Goal: Information Seeking & Learning: Learn about a topic

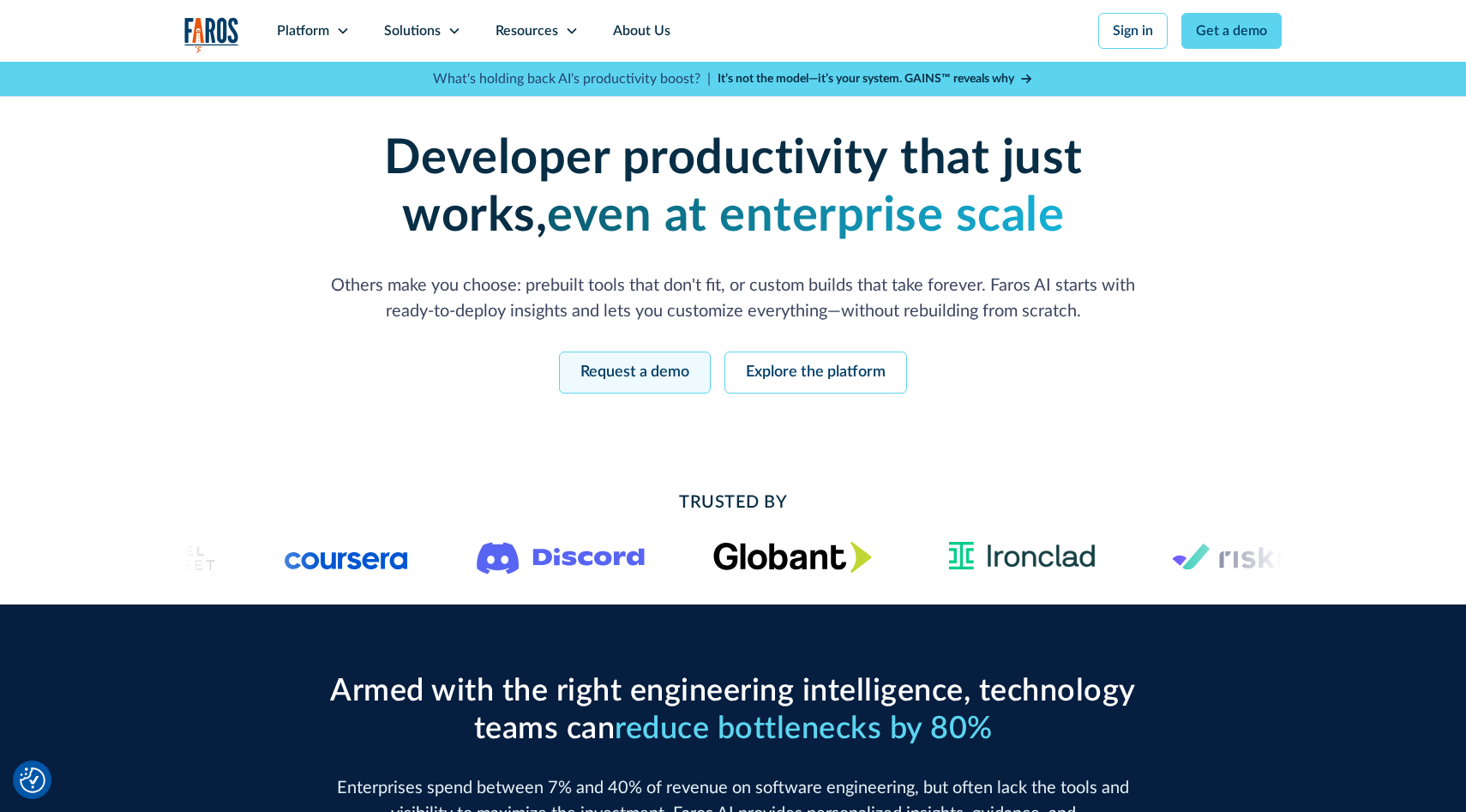
click at [667, 366] on link "Request a demo" at bounding box center [635, 372] width 151 height 42
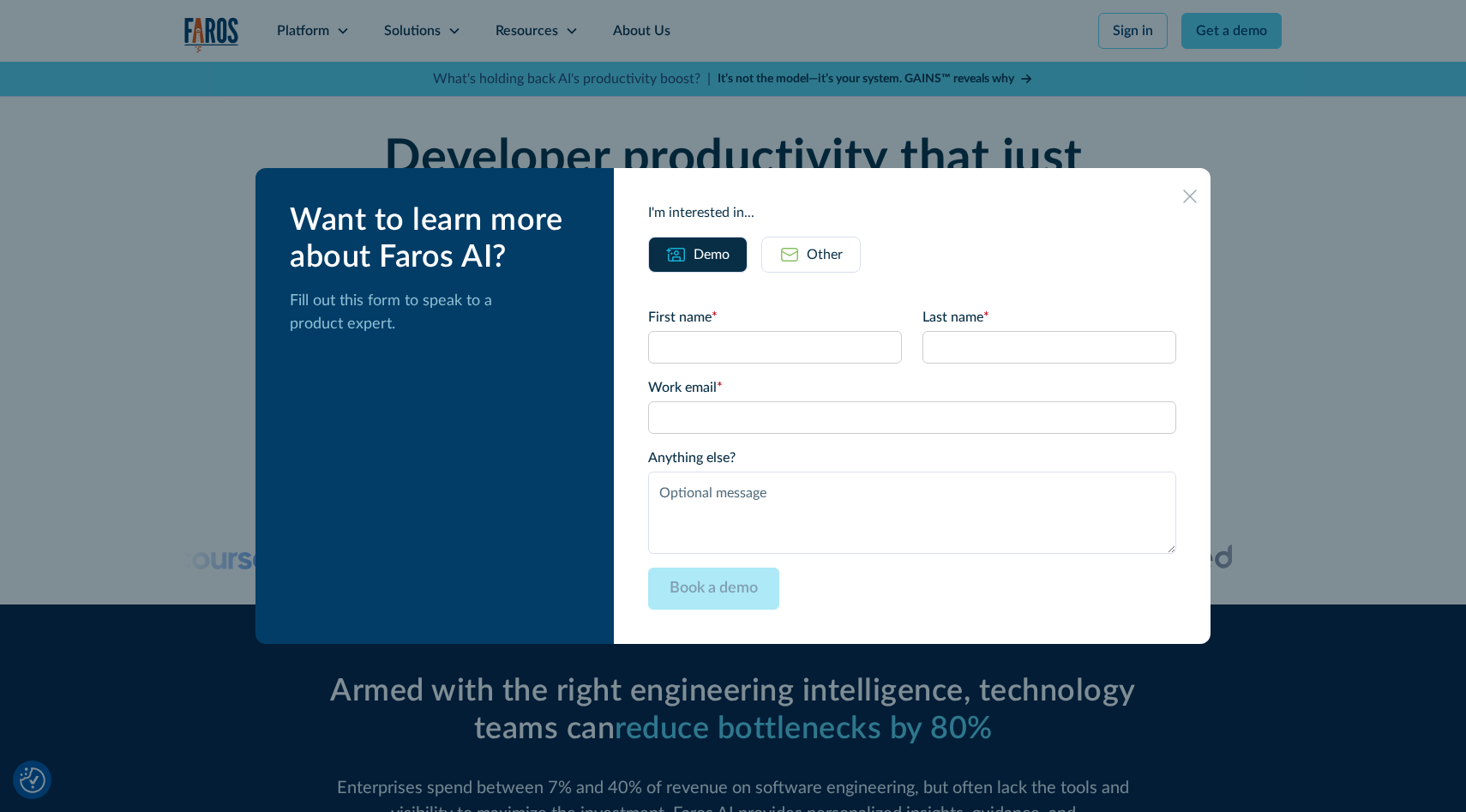
click at [1183, 192] on icon at bounding box center [1190, 197] width 14 height 14
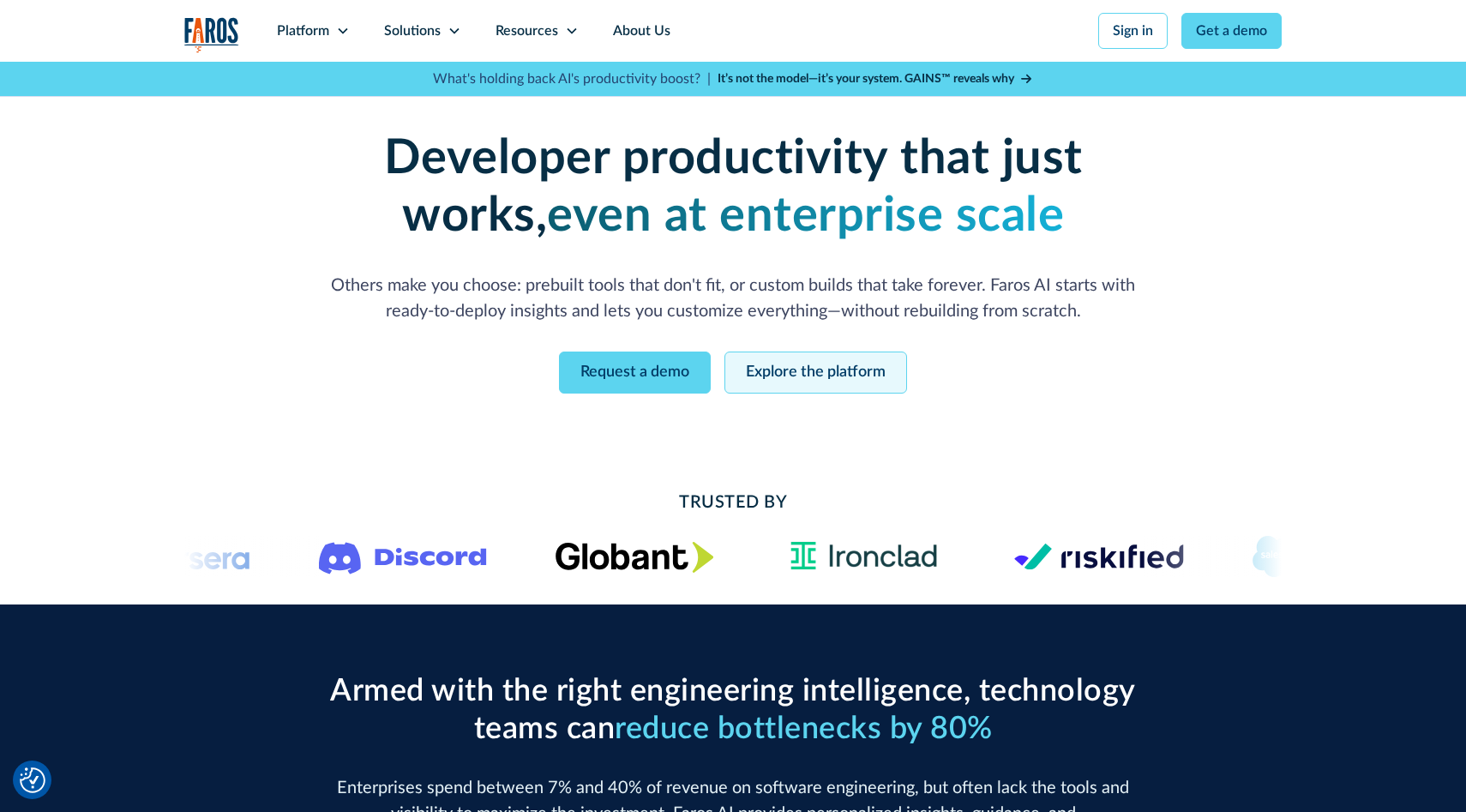
click at [862, 359] on link "Explore the platform" at bounding box center [816, 372] width 183 height 42
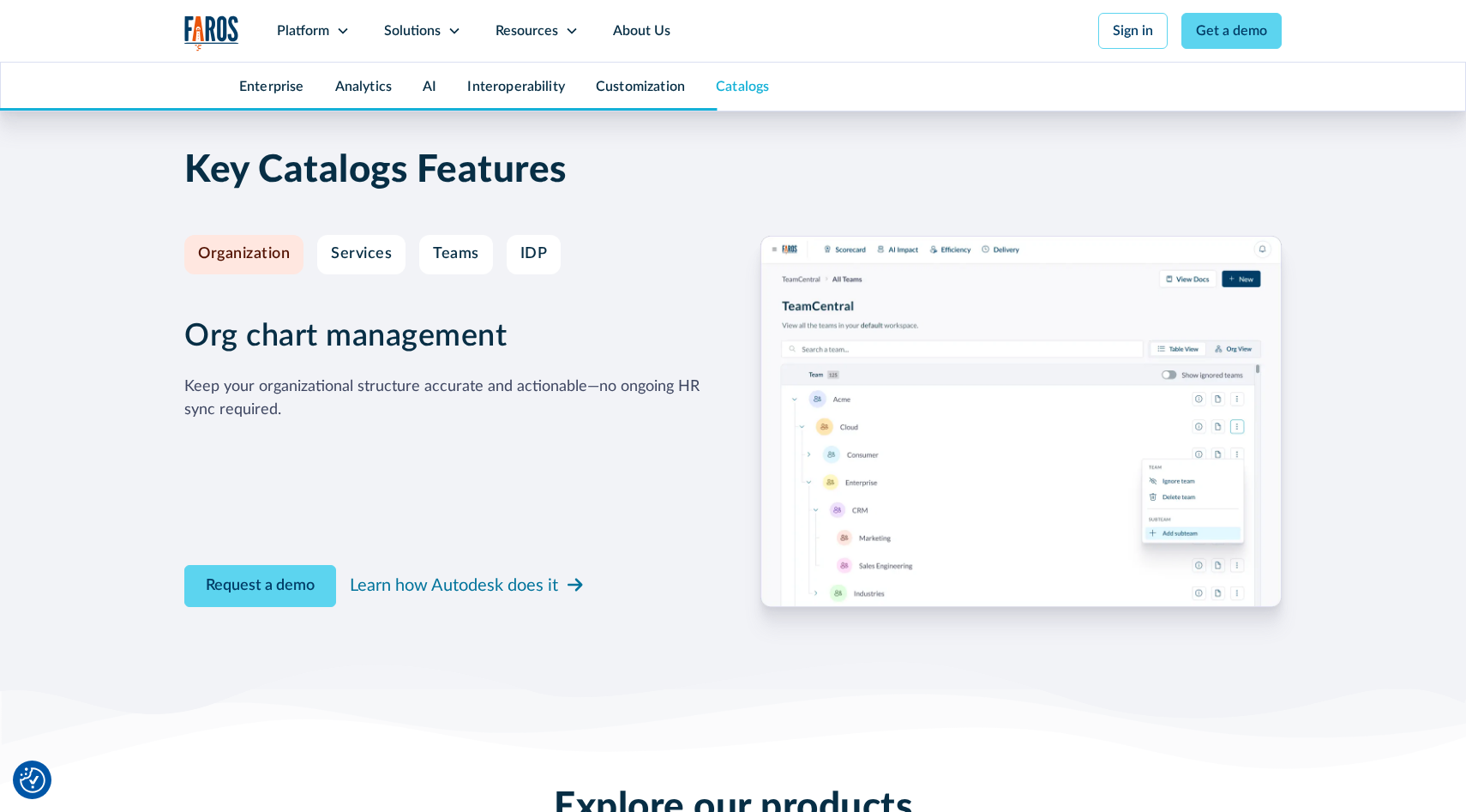
scroll to position [7462, 0]
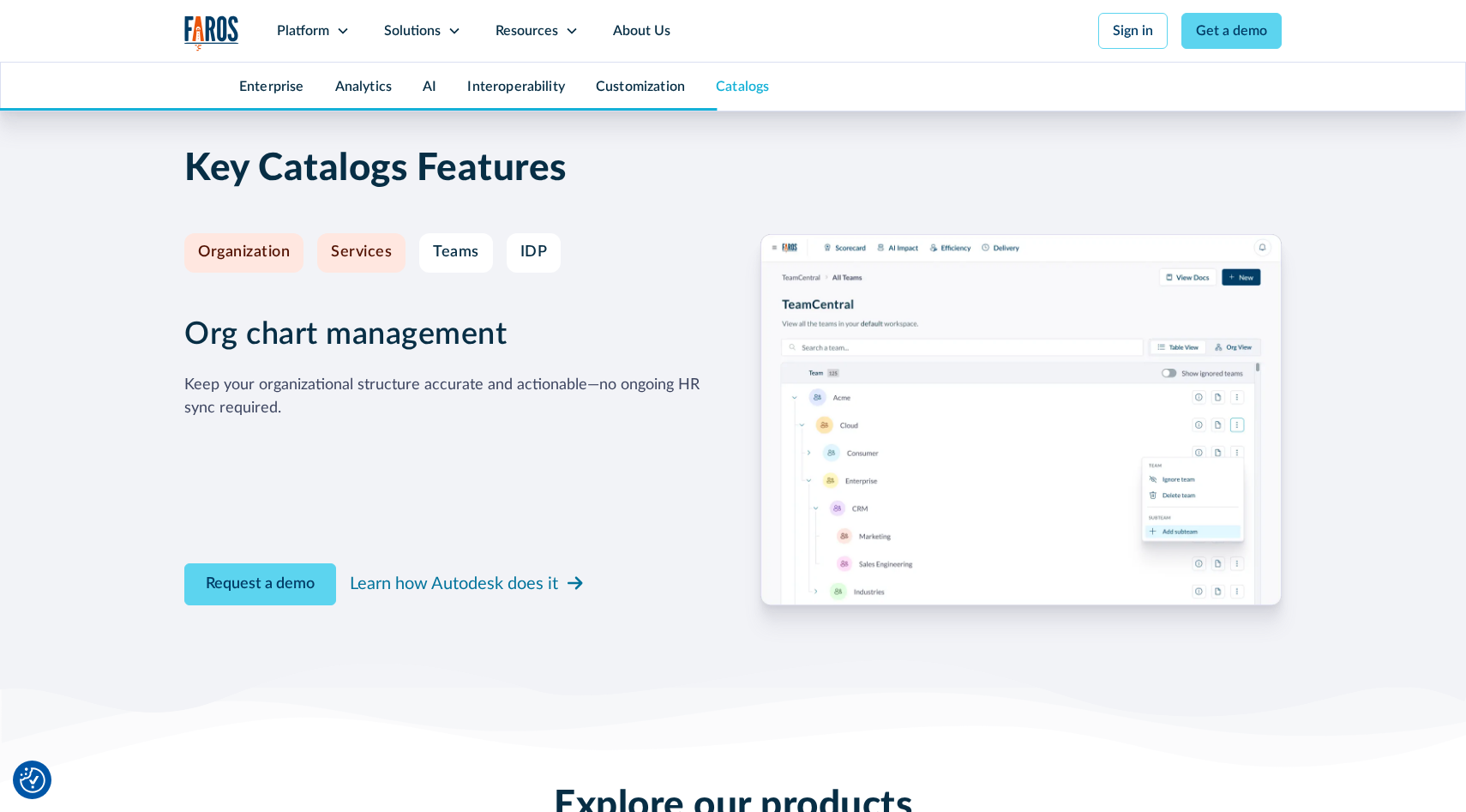
click at [400, 244] on link "Services" at bounding box center [360, 252] width 88 height 39
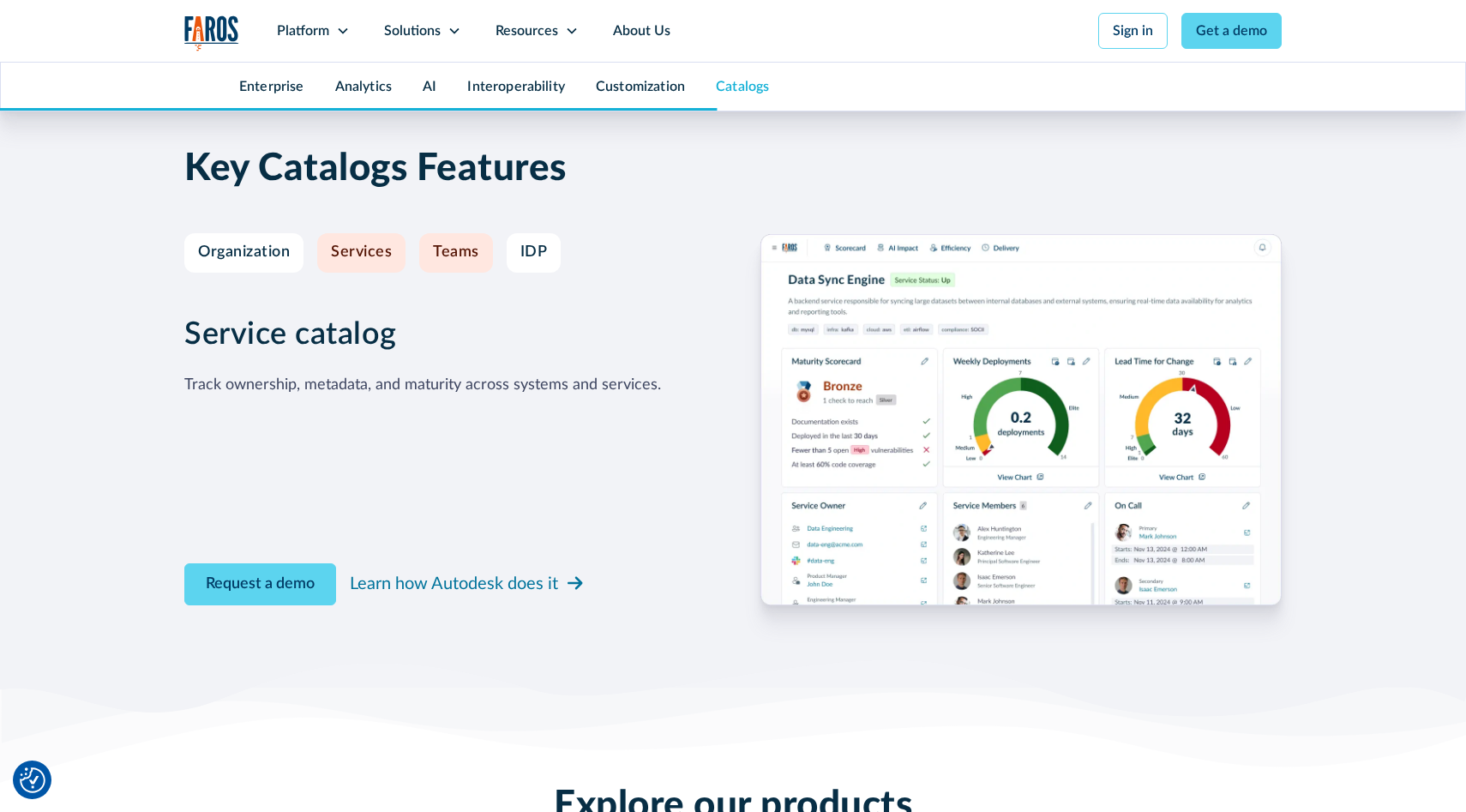
click at [457, 249] on div "Teams" at bounding box center [455, 253] width 46 height 19
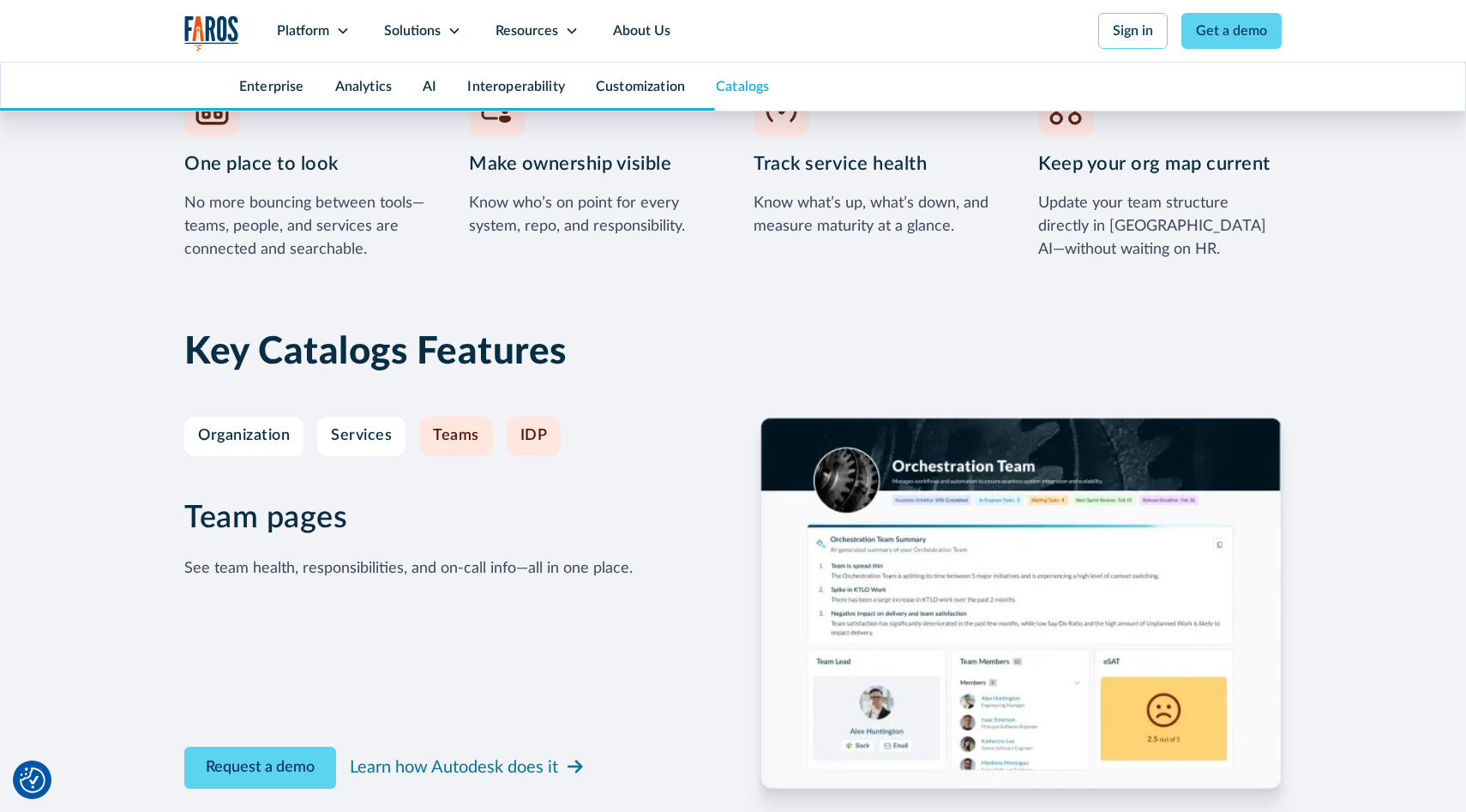
scroll to position [7463, 0]
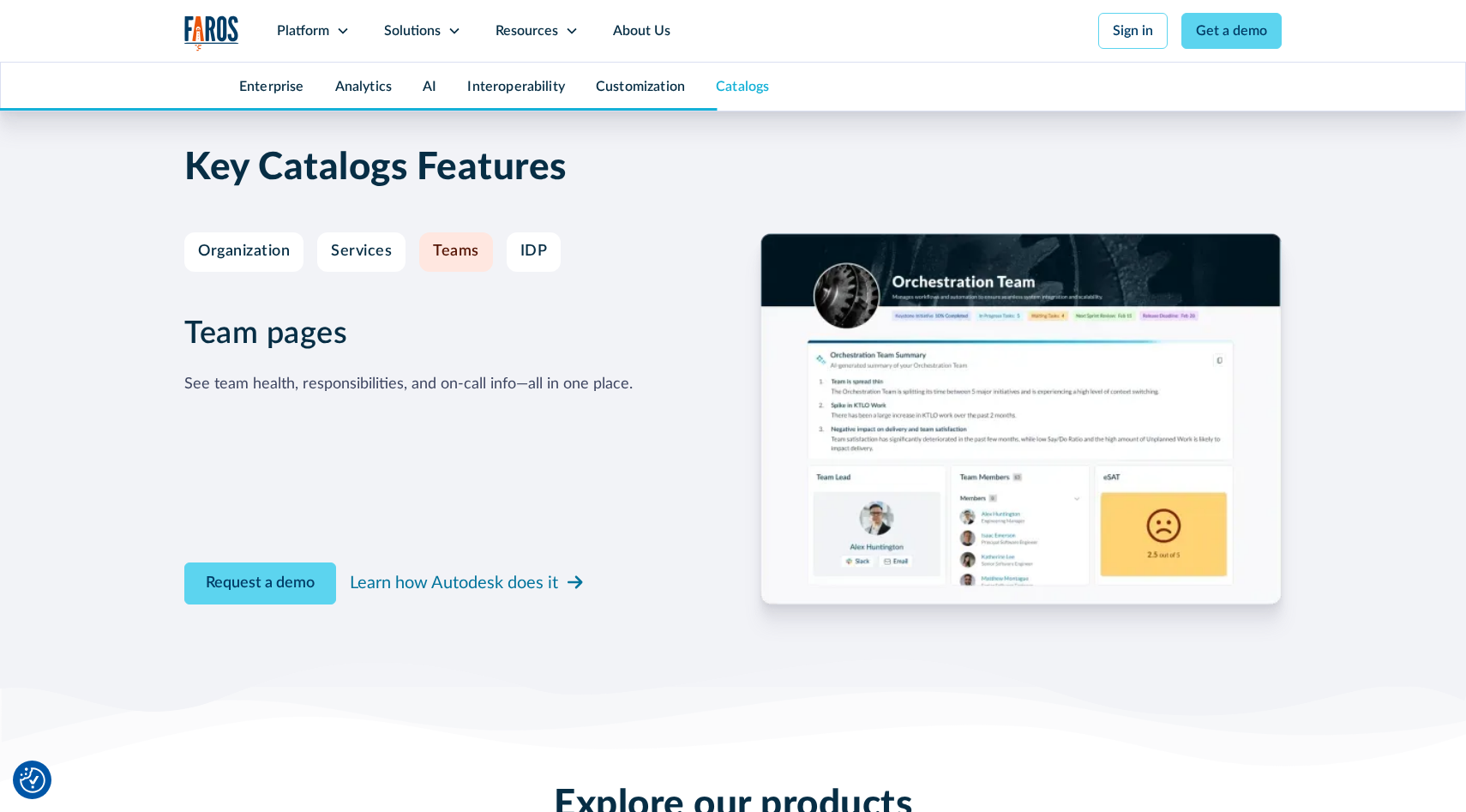
click at [217, 21] on img "home" at bounding box center [212, 33] width 55 height 35
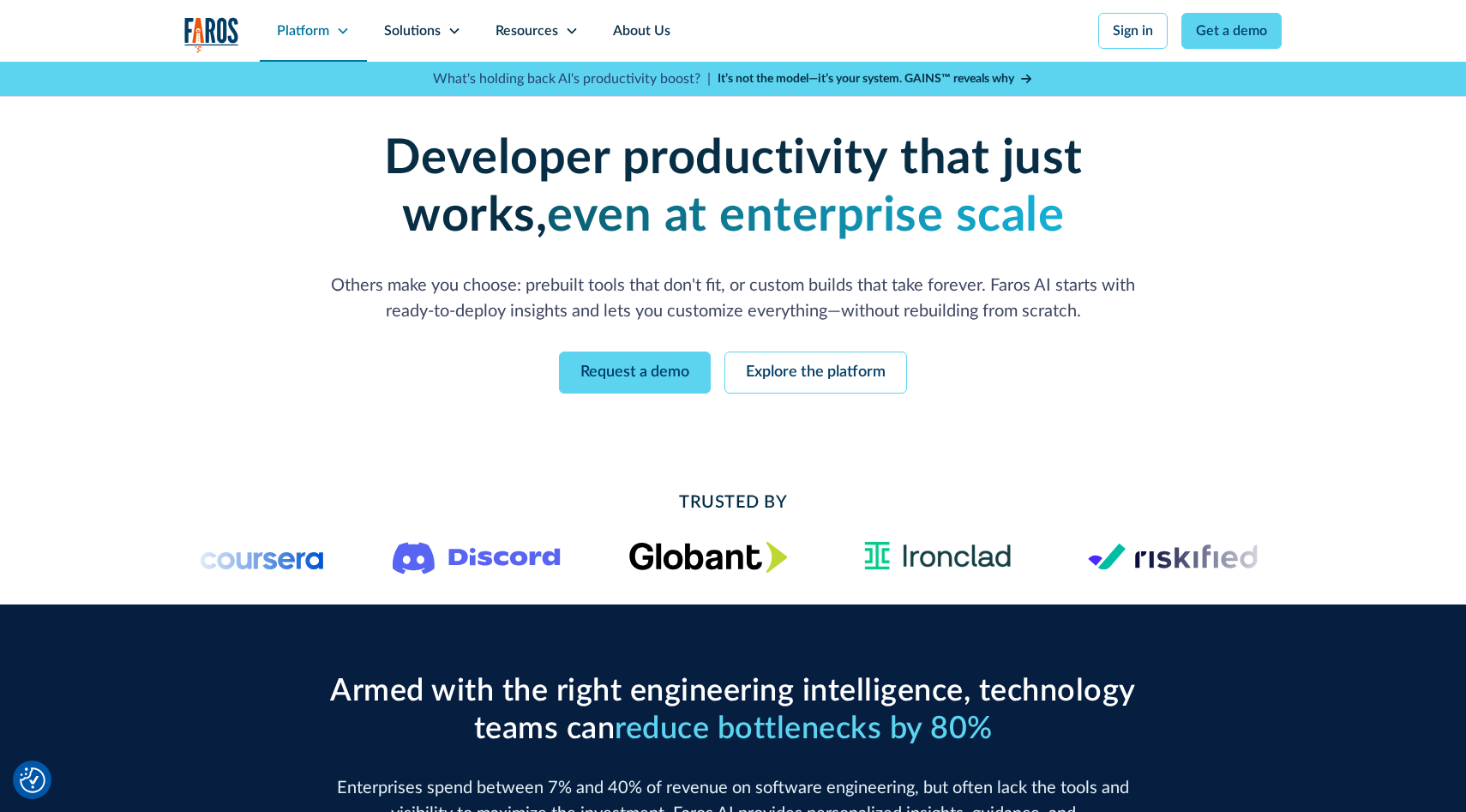
click at [328, 26] on div "Platform" at bounding box center [303, 31] width 52 height 21
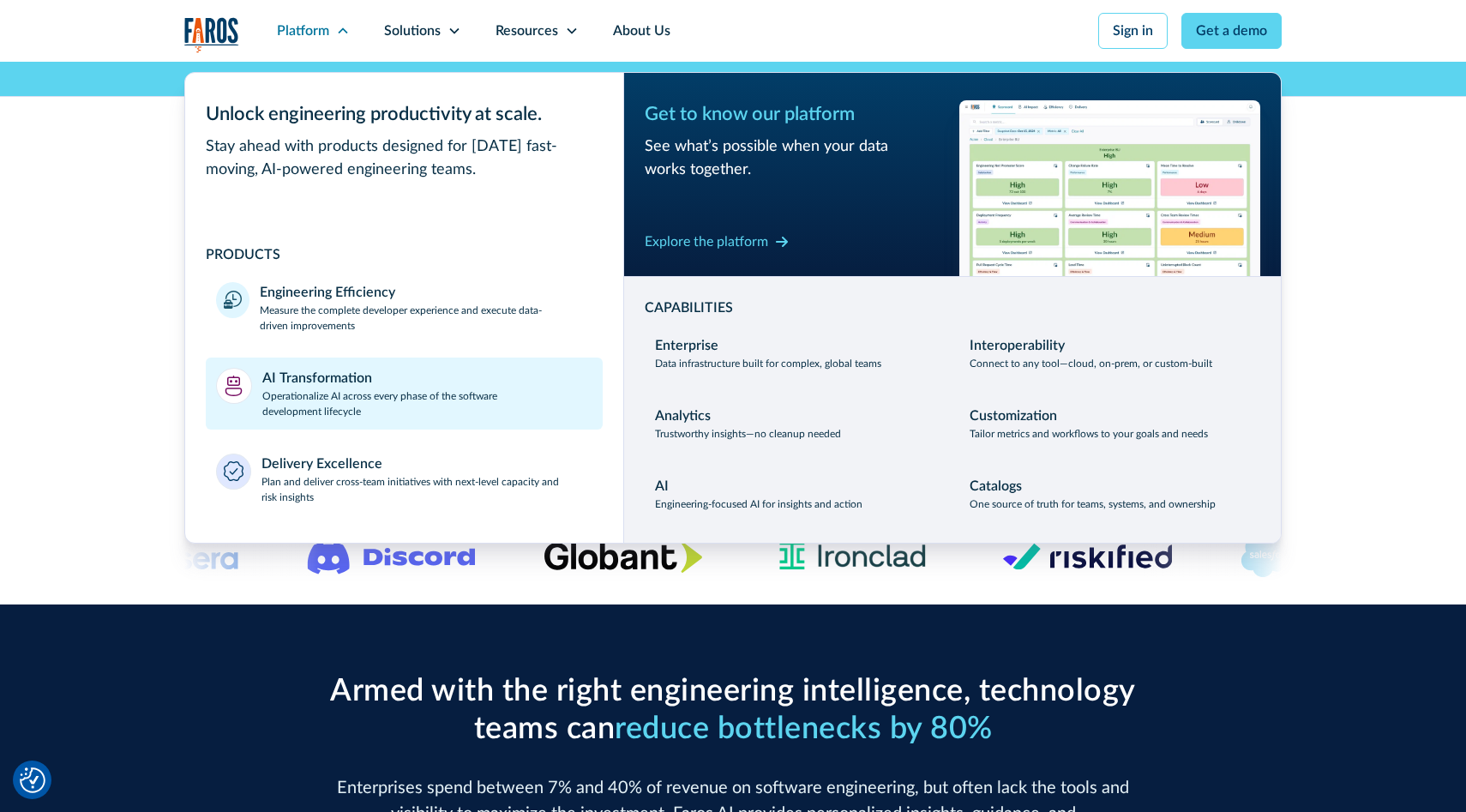
click at [239, 396] on div at bounding box center [233, 386] width 36 height 36
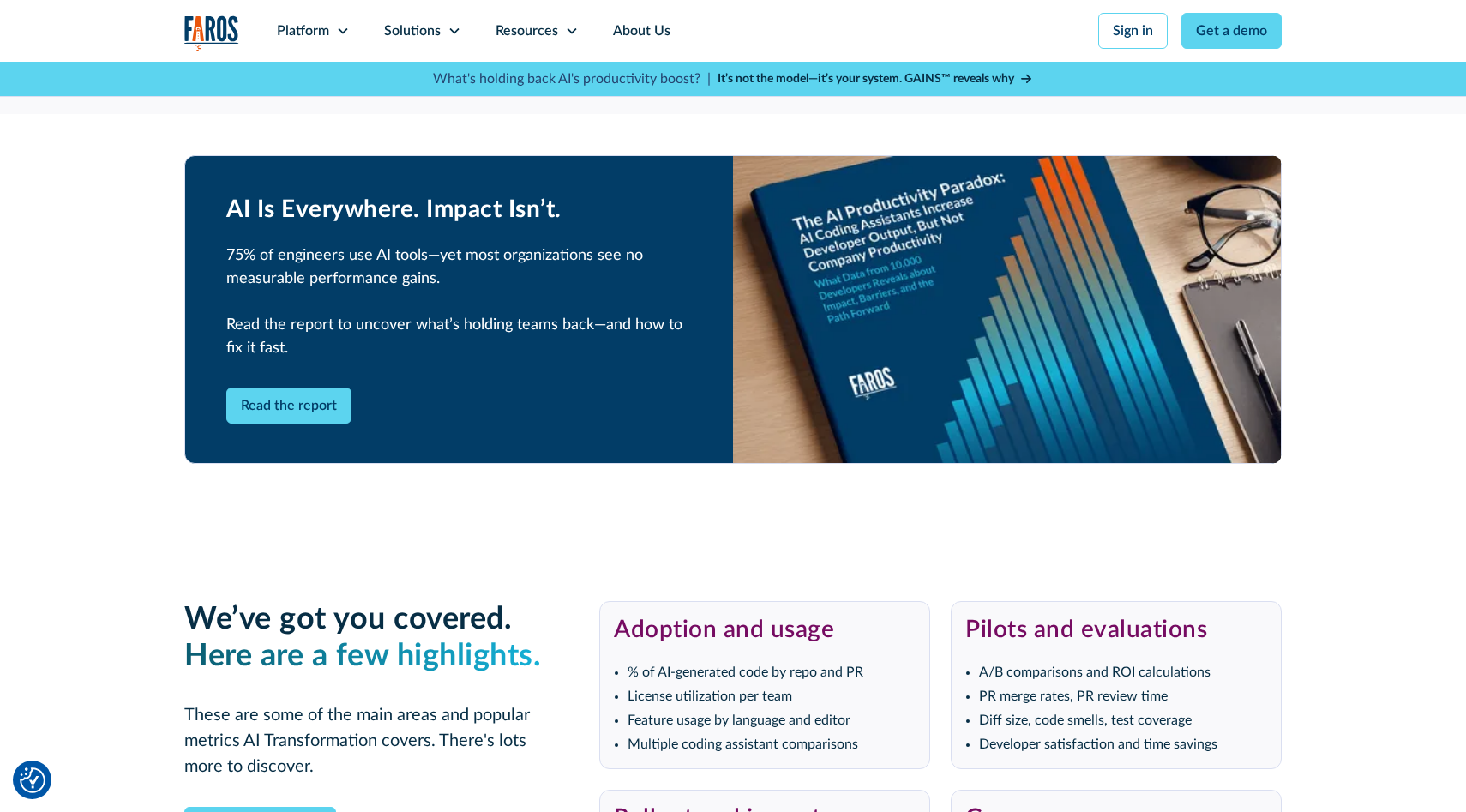
scroll to position [3218, 0]
